Goal: Information Seeking & Learning: Learn about a topic

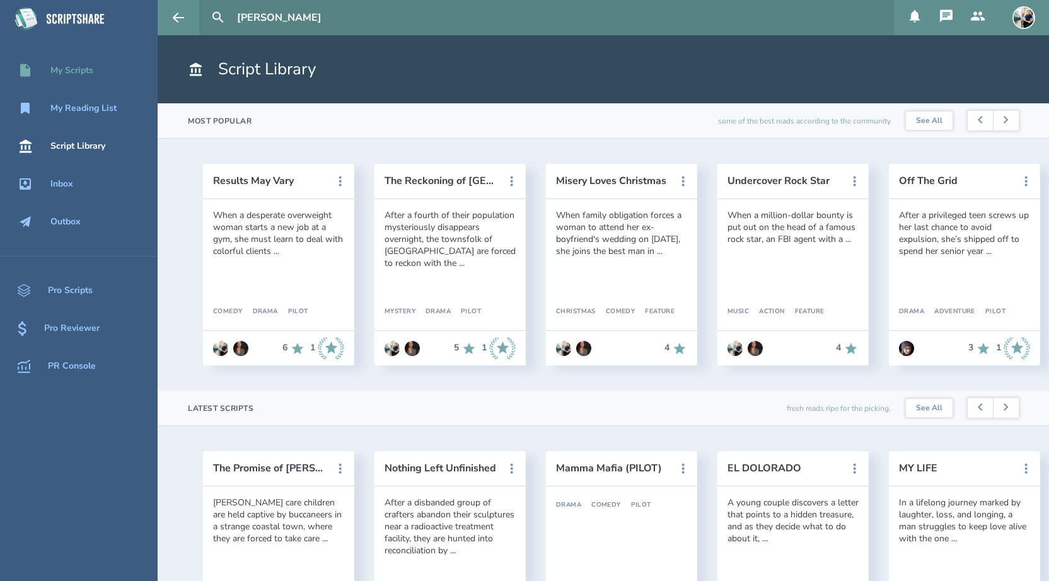
click at [83, 73] on div "My Scripts" at bounding box center [71, 71] width 43 height 10
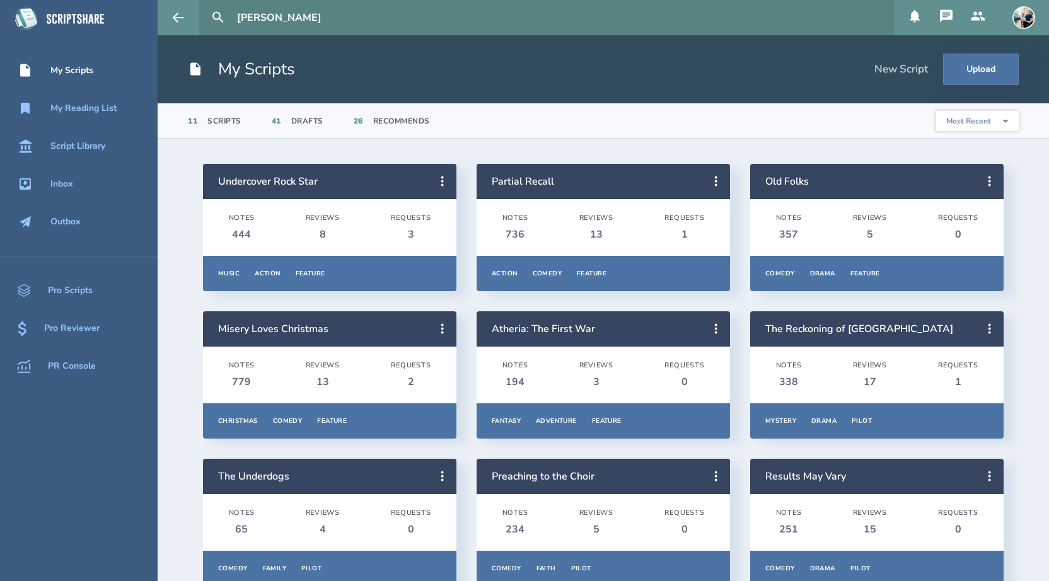
click at [310, 19] on input "[PERSON_NAME]" at bounding box center [560, 17] width 657 height 35
click at [95, 149] on div "Script Library" at bounding box center [77, 146] width 55 height 10
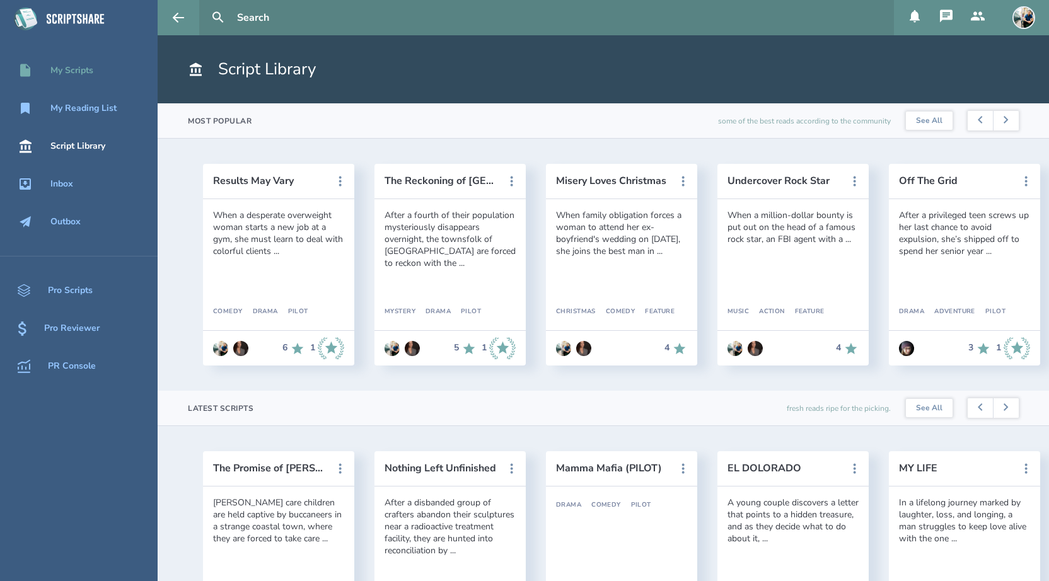
click at [83, 79] on link "My Scripts" at bounding box center [79, 71] width 158 height 28
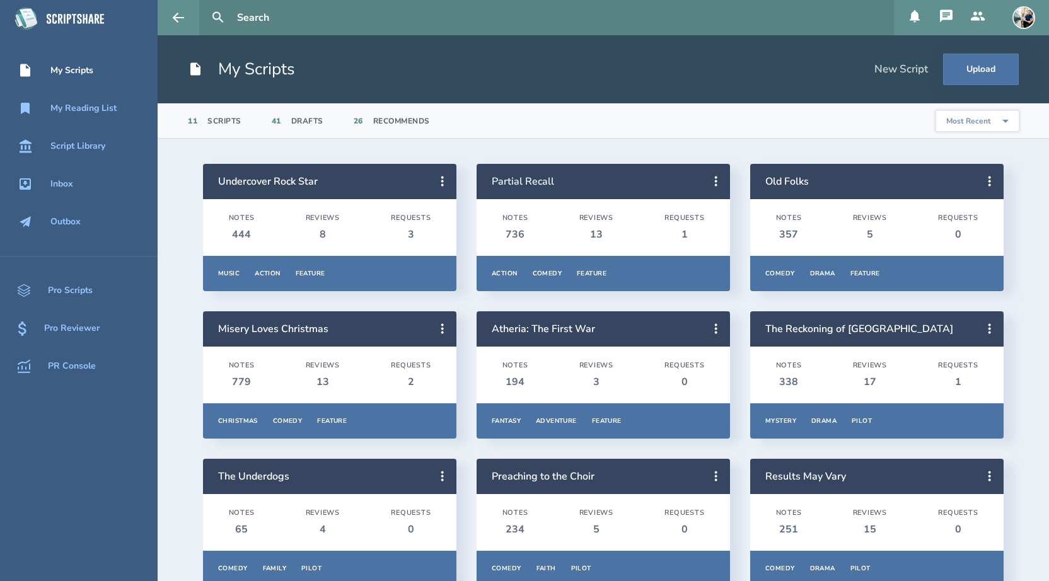
click at [525, 178] on link "Partial Recall" at bounding box center [523, 182] width 62 height 14
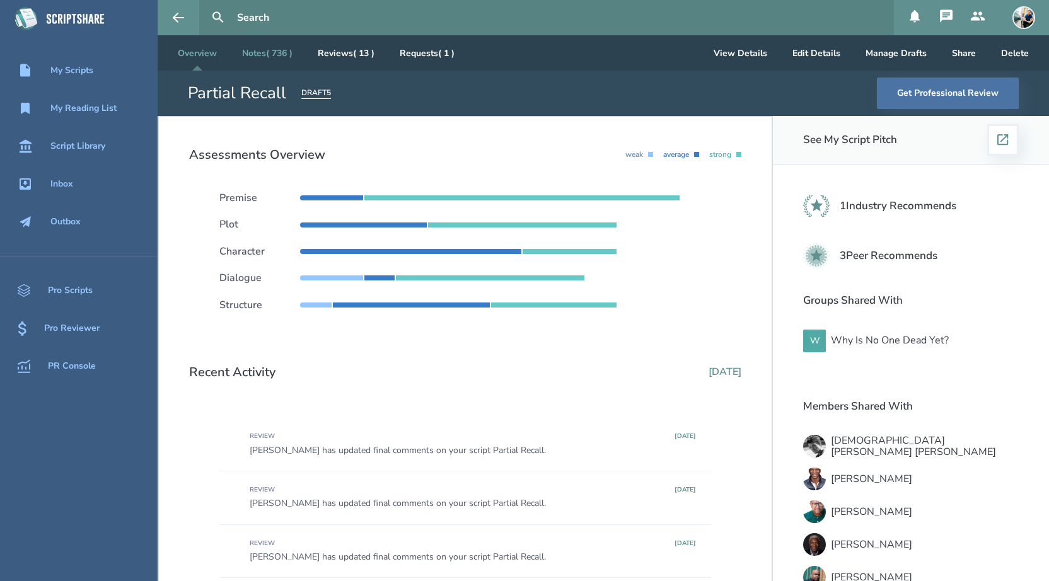
click at [273, 59] on link "Notes ( 736 )" at bounding box center [267, 52] width 71 height 35
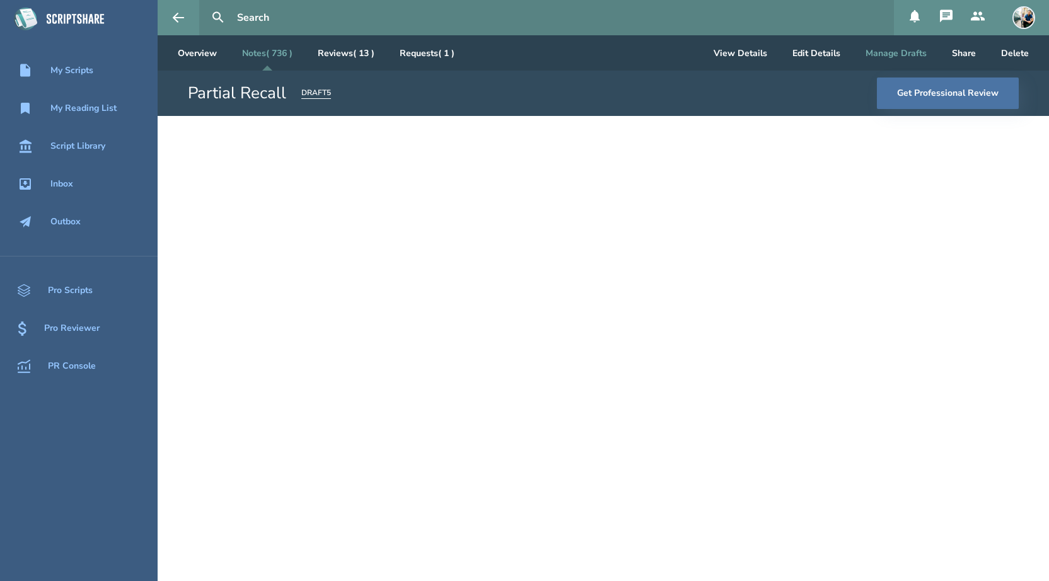
click at [912, 55] on button "Manage Drafts" at bounding box center [896, 52] width 81 height 35
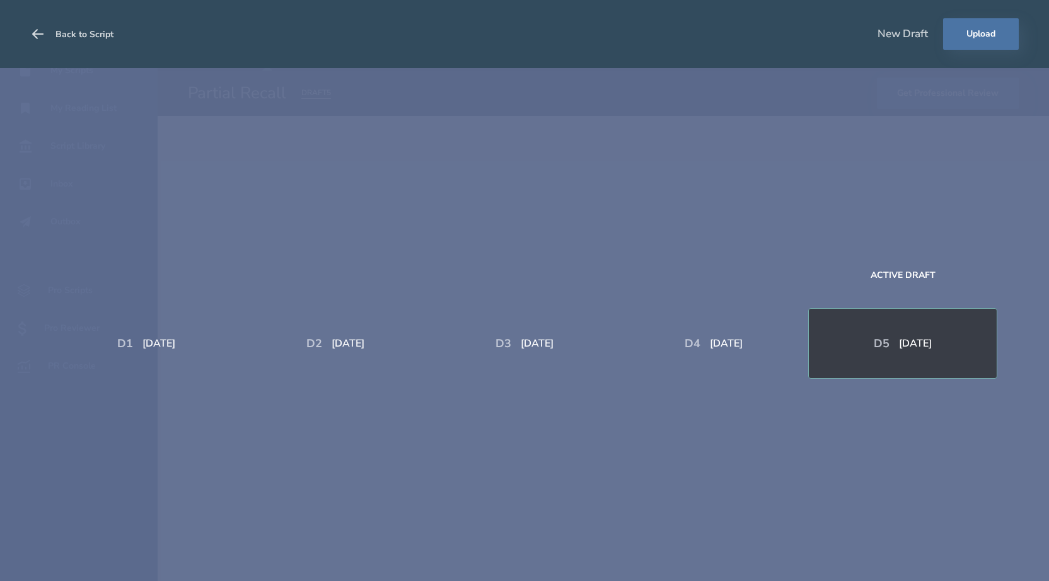
click at [45, 34] on button "Back to Script" at bounding box center [71, 33] width 83 height 35
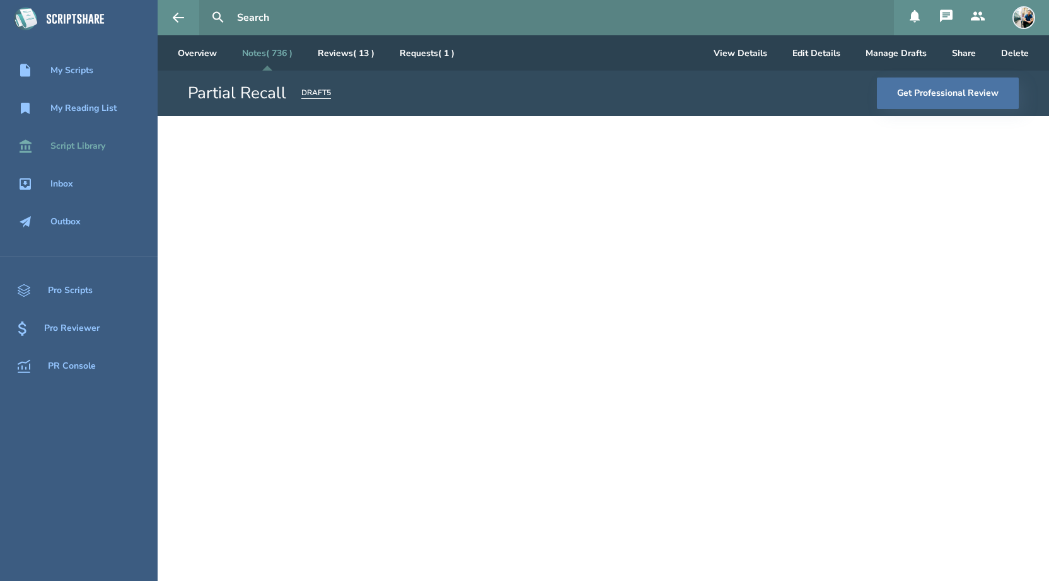
click at [95, 144] on div "Script Library" at bounding box center [77, 146] width 55 height 10
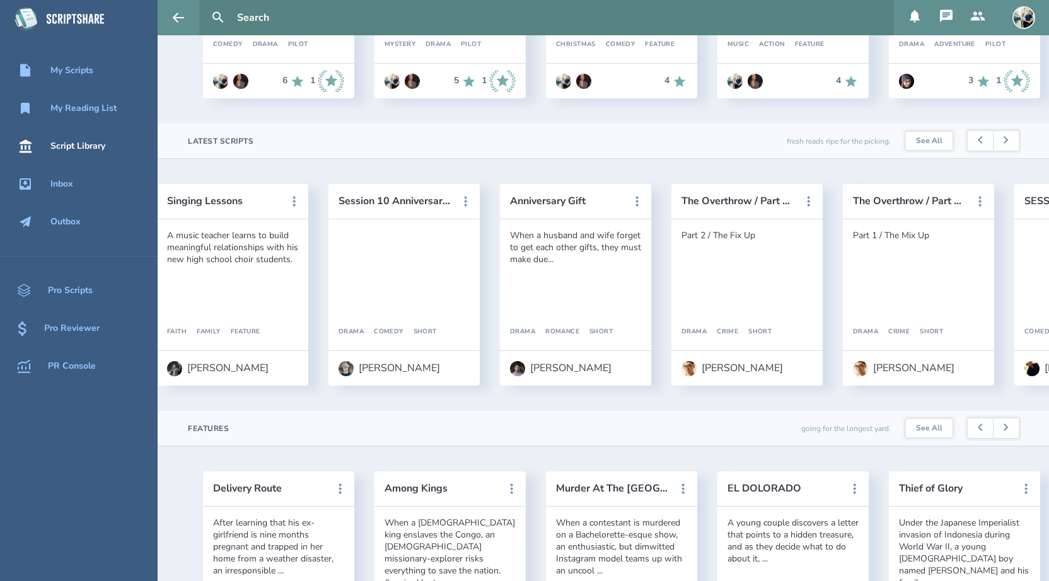
scroll to position [0, 1887]
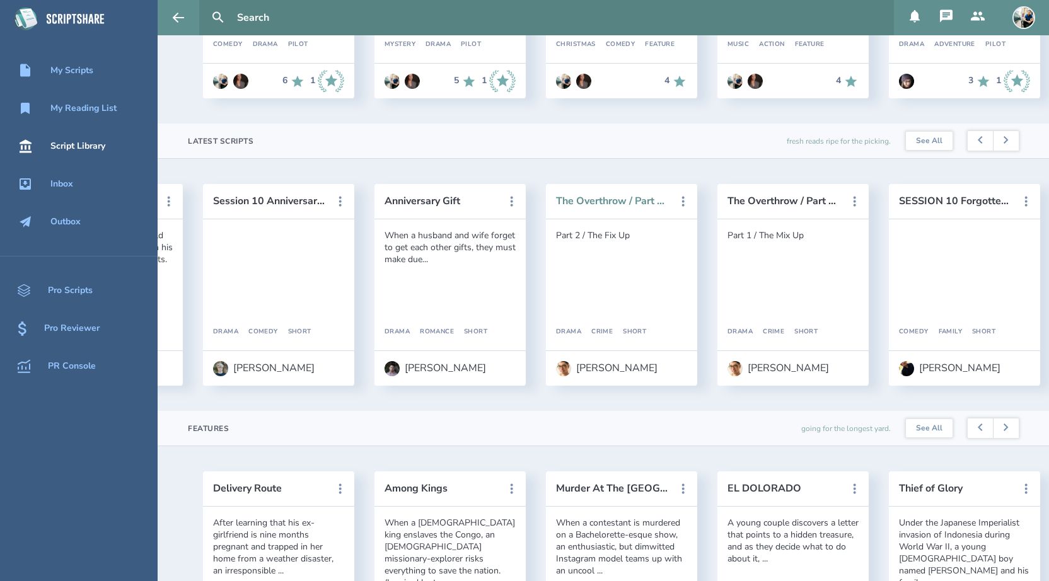
click at [613, 201] on button "The Overthrow / Part 2 / The Fix Up" at bounding box center [613, 200] width 114 height 11
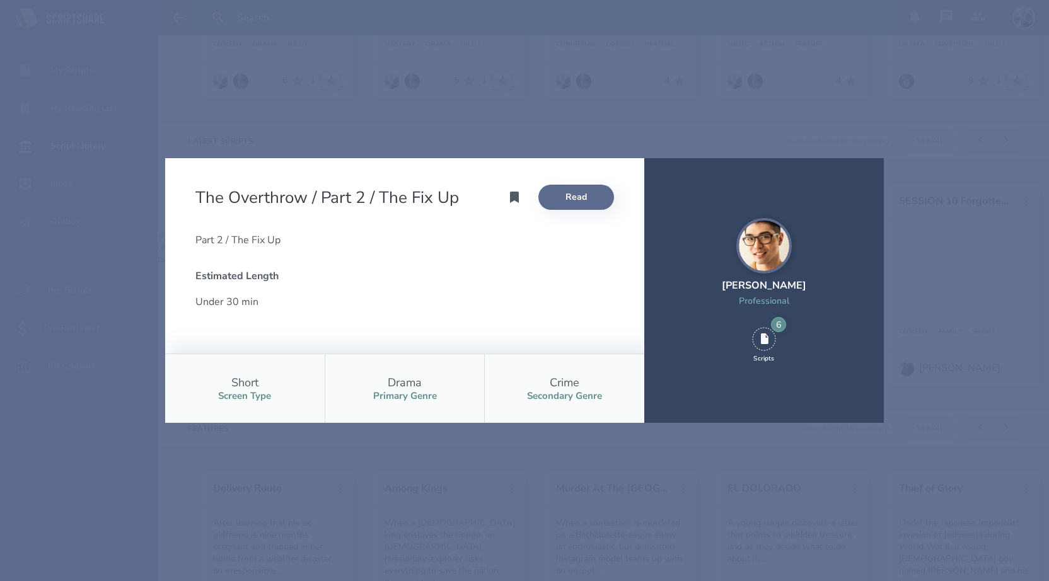
click at [568, 194] on link "Read" at bounding box center [577, 197] width 76 height 25
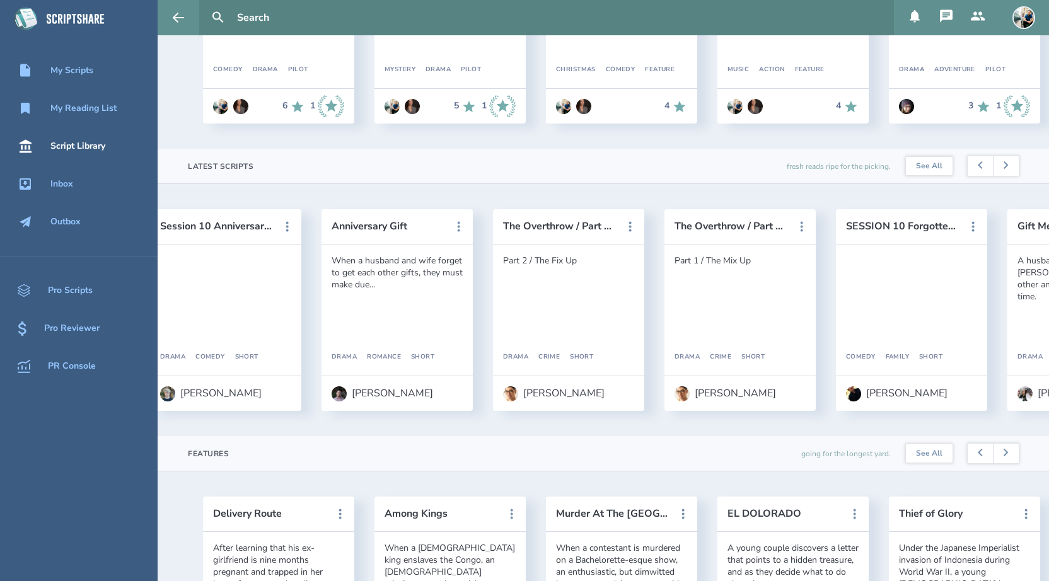
scroll to position [0, 1555]
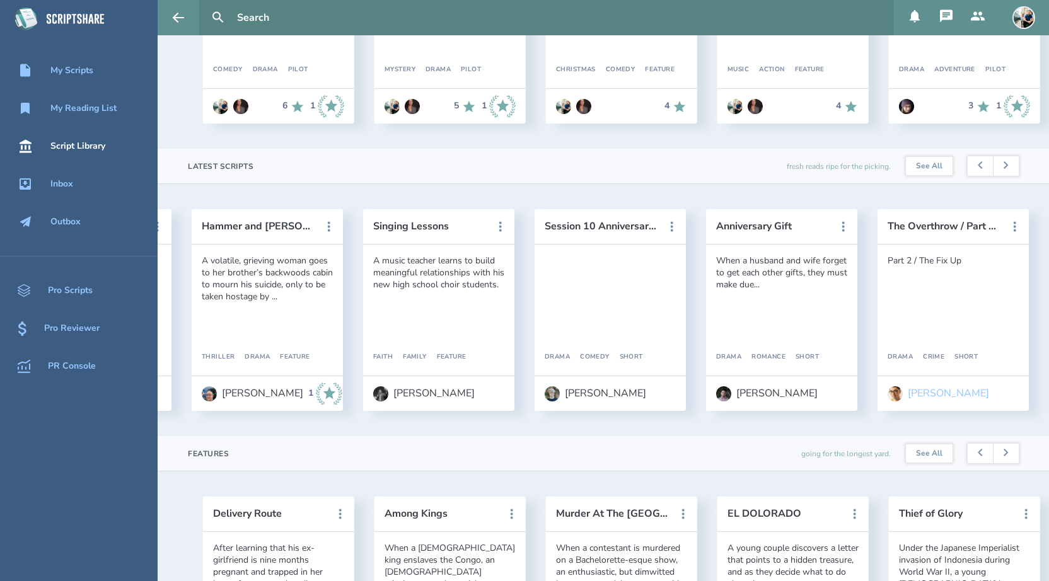
click at [935, 396] on div "[PERSON_NAME]" at bounding box center [948, 393] width 81 height 11
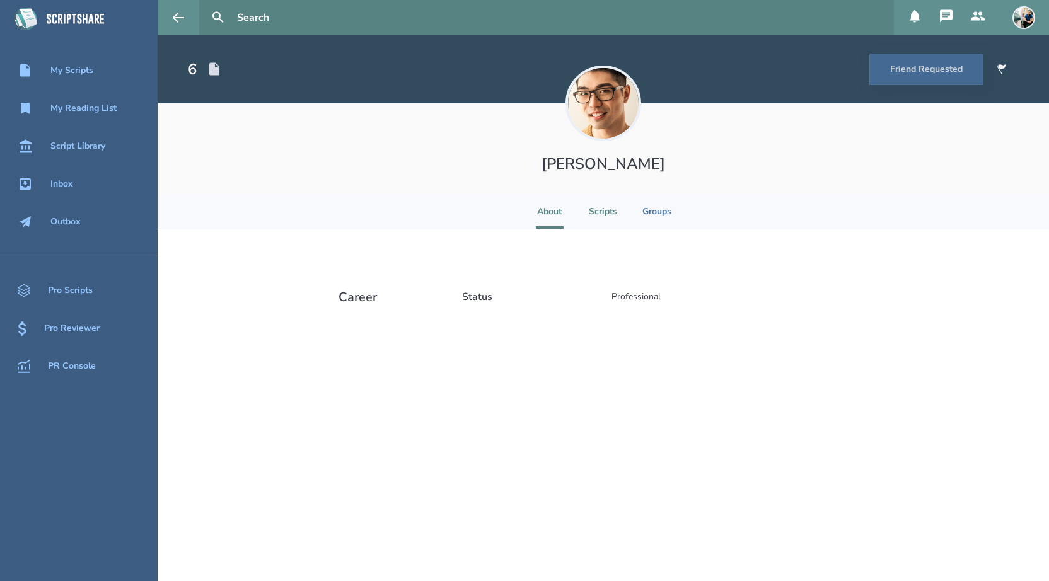
click at [602, 218] on li "Scripts" at bounding box center [603, 211] width 28 height 35
